Goal: Task Accomplishment & Management: Manage account settings

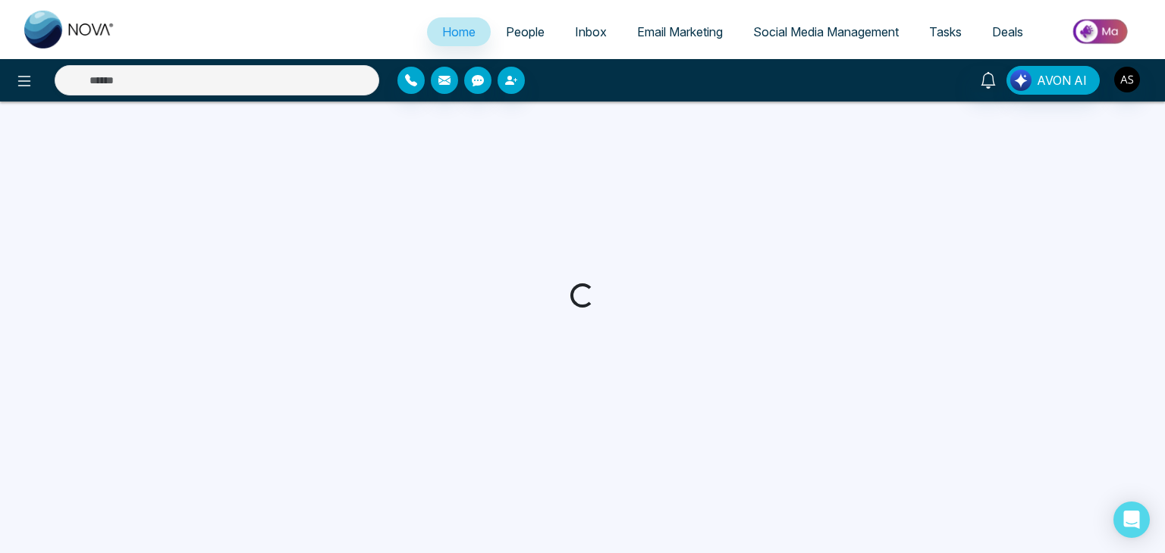
select select "*"
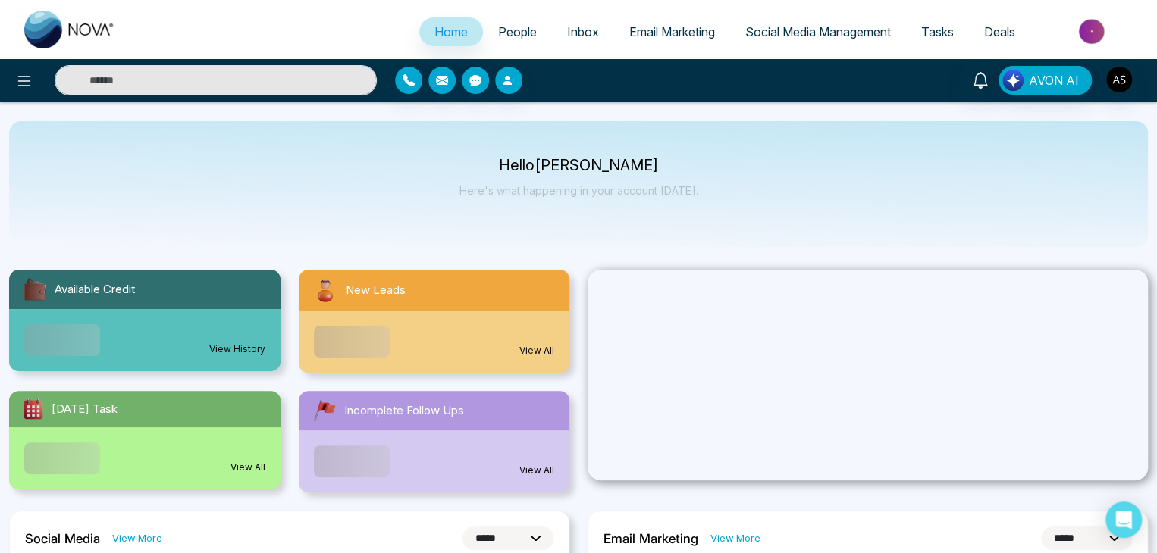
click at [508, 29] on span "People" at bounding box center [517, 31] width 39 height 15
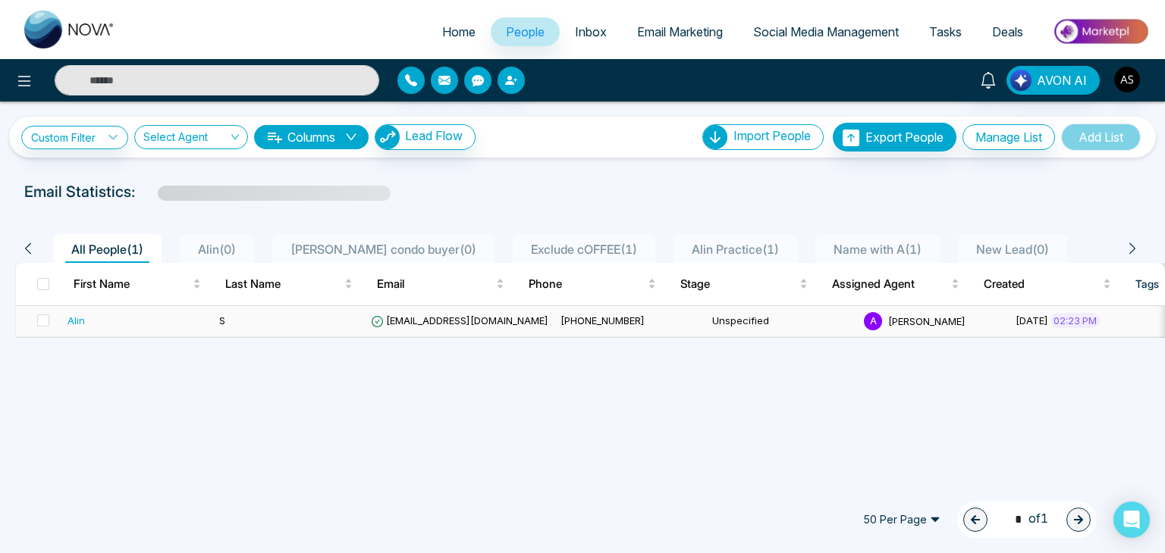
click at [361, 318] on td "S" at bounding box center [289, 321] width 152 height 31
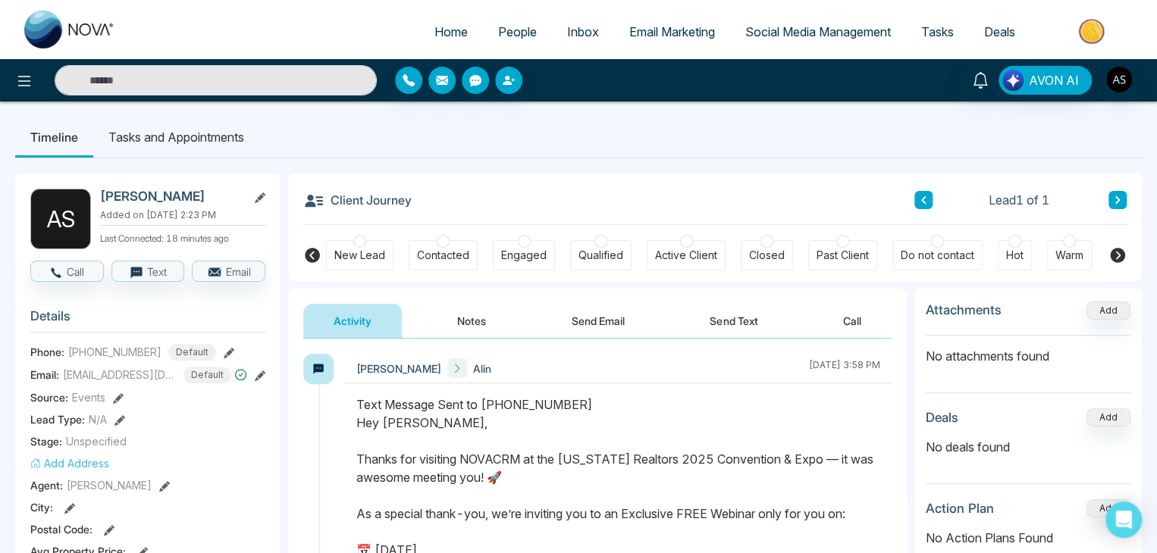
click at [224, 348] on icon at bounding box center [229, 353] width 11 height 11
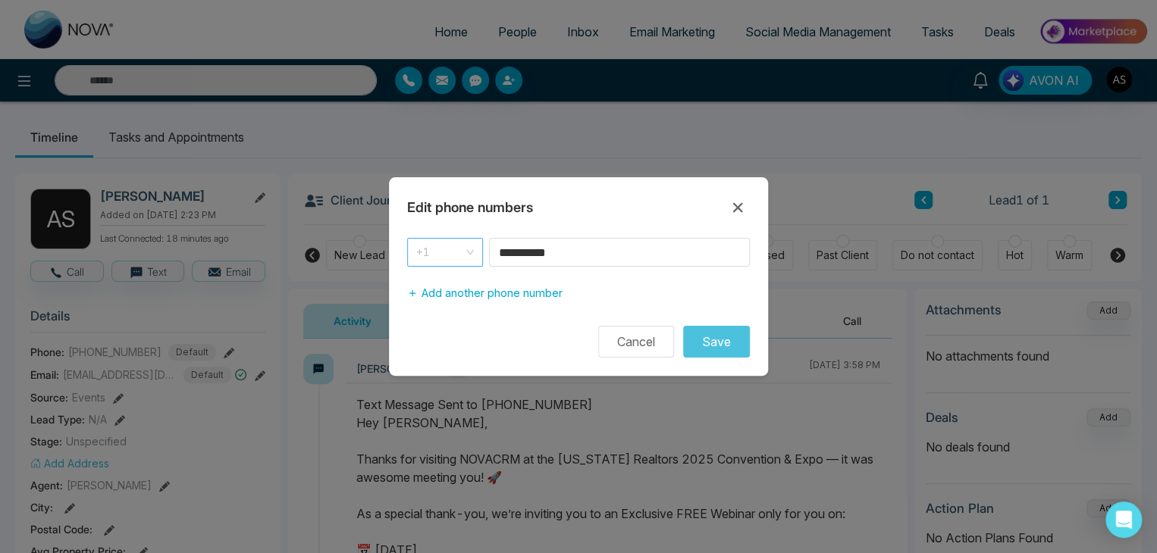
click at [472, 250] on span "+1" at bounding box center [445, 252] width 58 height 21
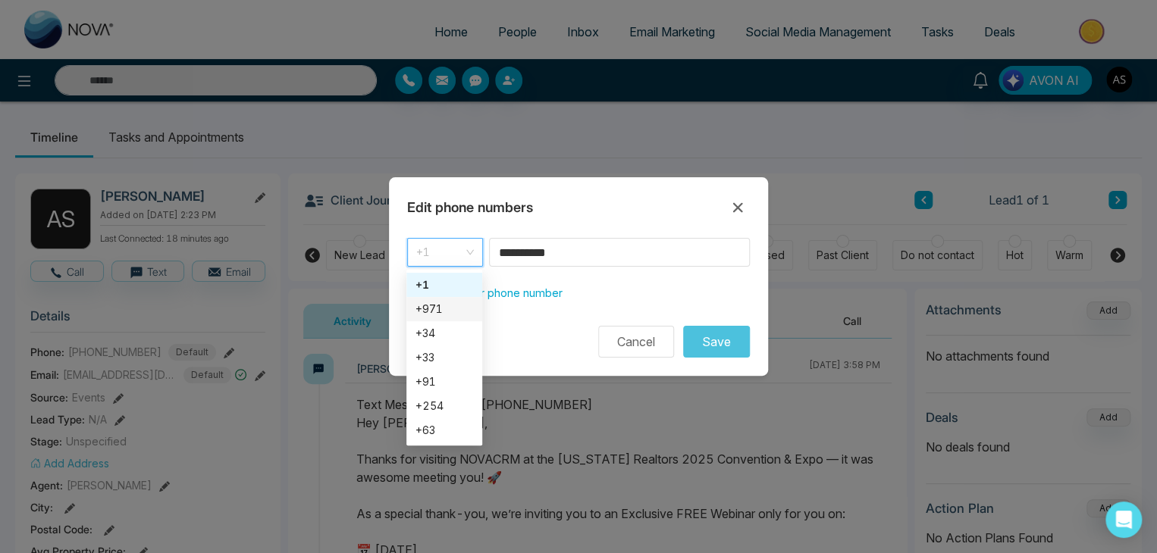
click at [607, 212] on div "Edit phone numbers" at bounding box center [578, 208] width 379 height 24
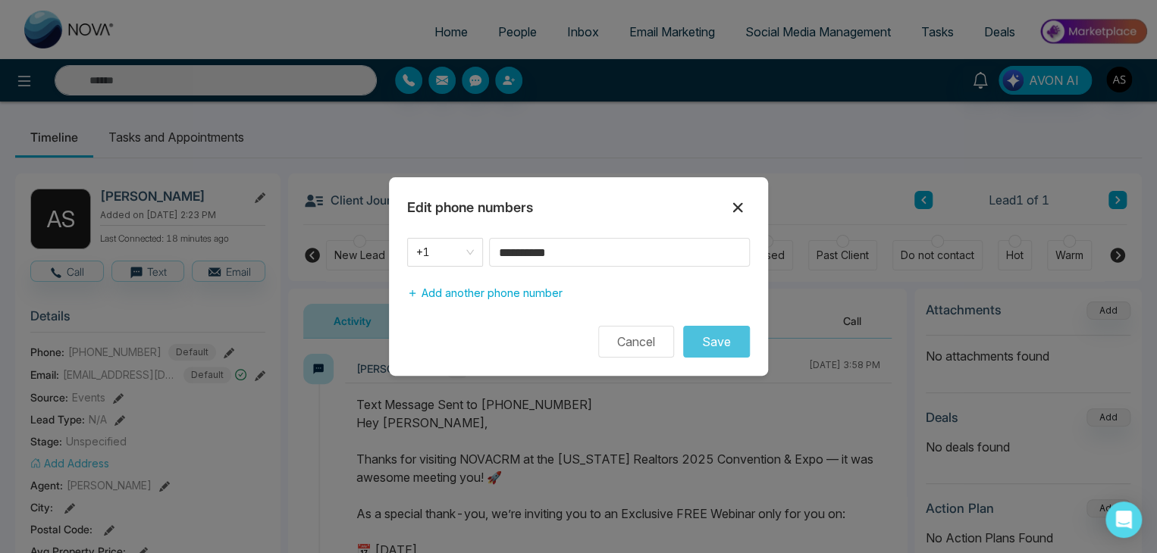
click at [742, 206] on icon at bounding box center [738, 208] width 18 height 18
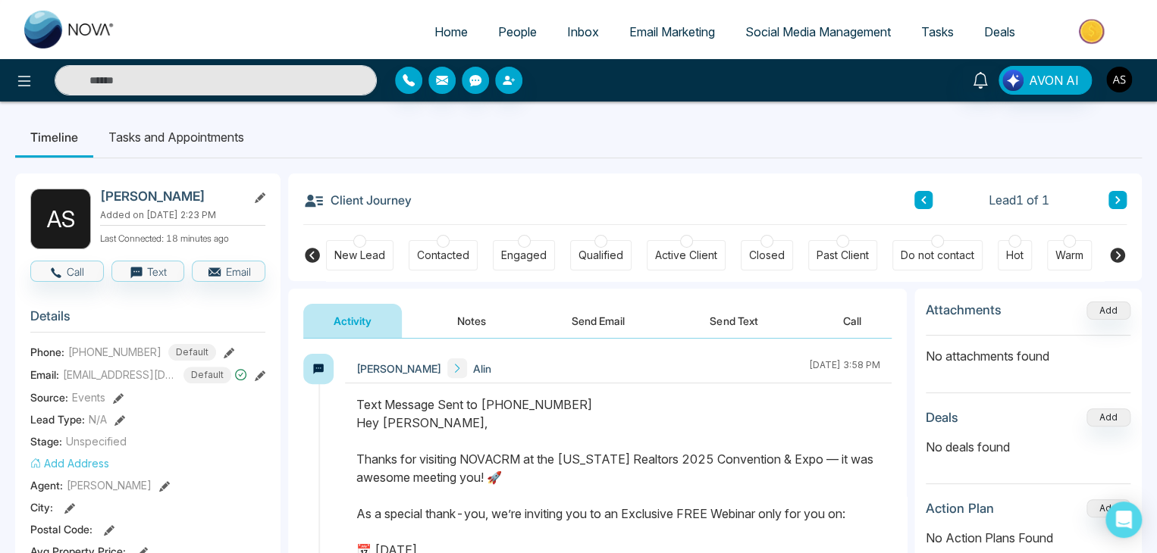
click at [1112, 81] on img "button" at bounding box center [1119, 80] width 26 height 26
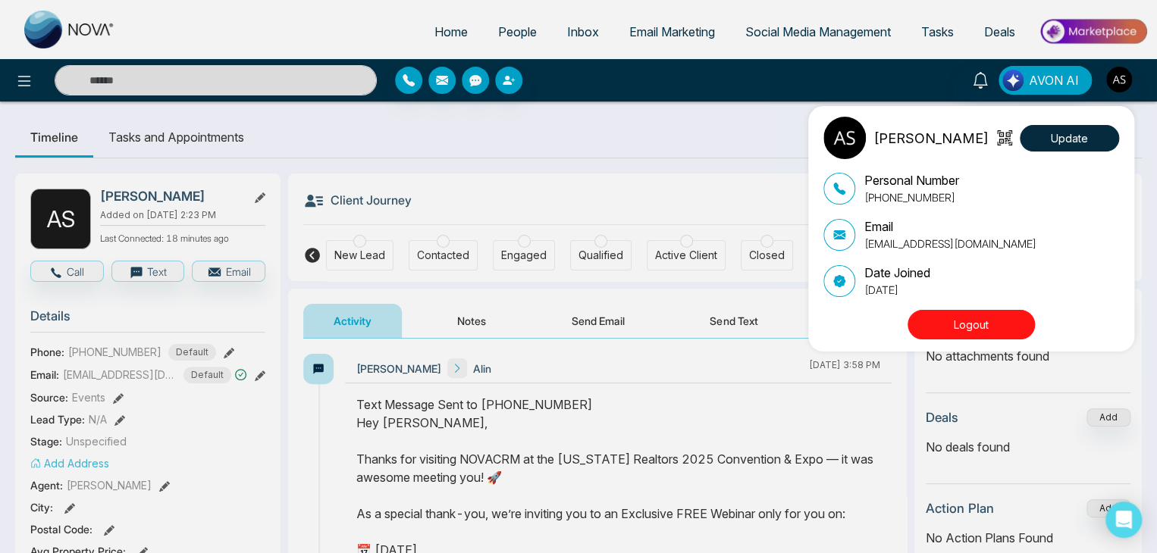
click at [977, 333] on button "Logout" at bounding box center [971, 325] width 127 height 30
